Goal: Task Accomplishment & Management: Manage account settings

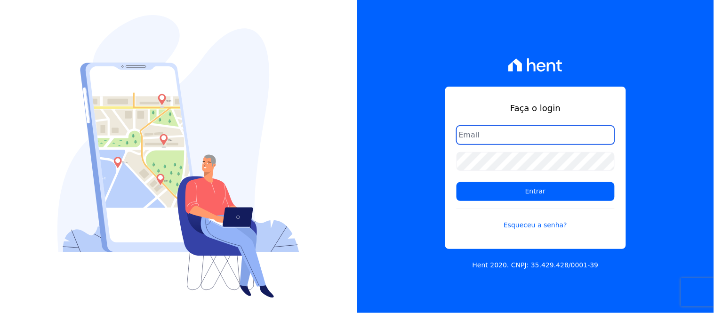
type input "administrativo@mondeoconstrutora.com.br"
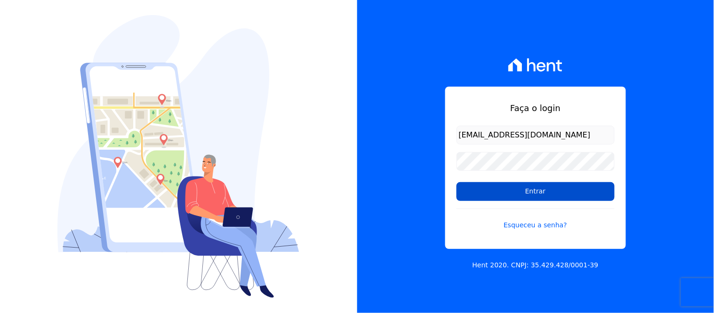
click at [537, 194] on input "Entrar" at bounding box center [535, 191] width 158 height 19
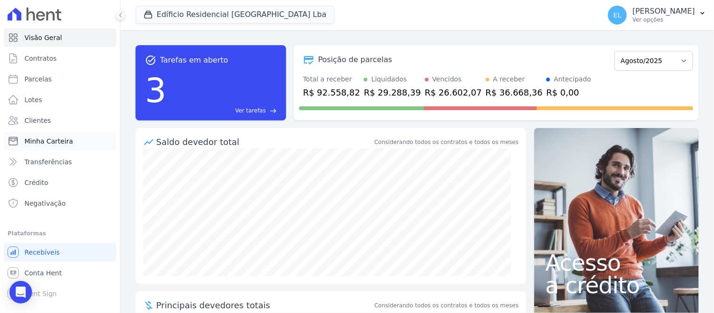
click at [38, 144] on span "Minha Carteira" at bounding box center [48, 140] width 48 height 9
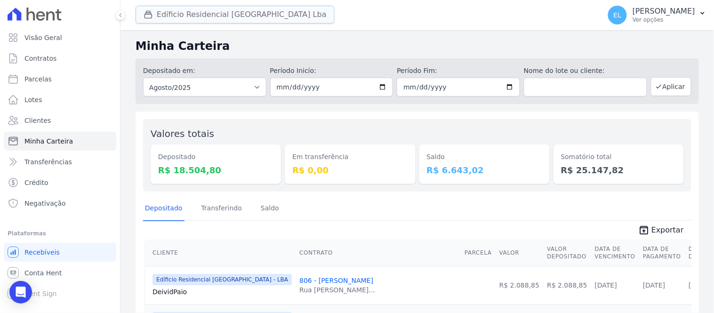
click at [145, 17] on icon "button" at bounding box center [148, 14] width 9 height 9
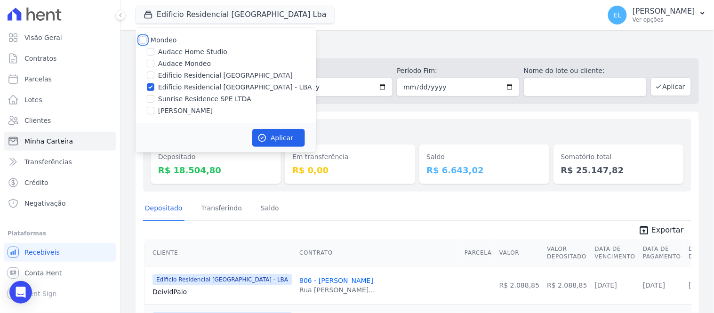
drag, startPoint x: 144, startPoint y: 39, endPoint x: 144, endPoint y: 45, distance: 6.7
click at [144, 39] on input "Mondeo" at bounding box center [143, 40] width 8 height 8
checkbox input "true"
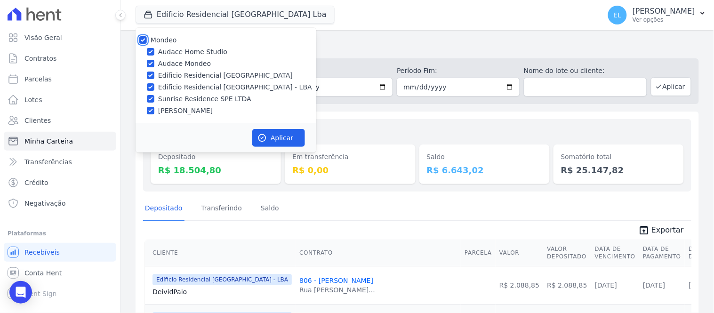
checkbox input "true"
click at [148, 49] on input "Audace Home Studio" at bounding box center [151, 52] width 8 height 8
checkbox input "false"
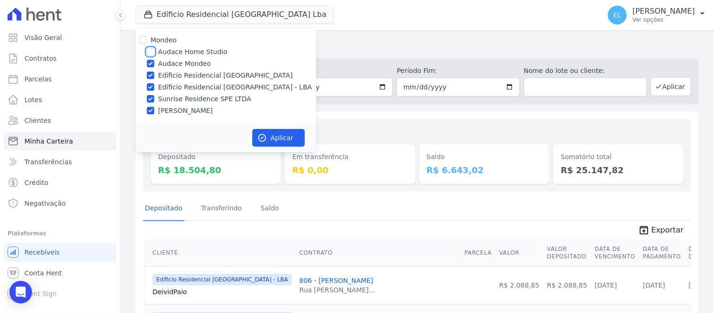
checkbox input "false"
click at [279, 135] on button "Aplicar" at bounding box center [278, 138] width 53 height 18
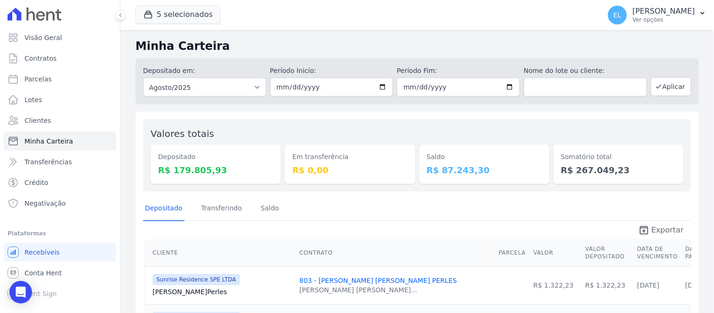
click at [648, 229] on link "unarchive Exportar" at bounding box center [661, 230] width 61 height 13
